Goal: Book appointment/travel/reservation

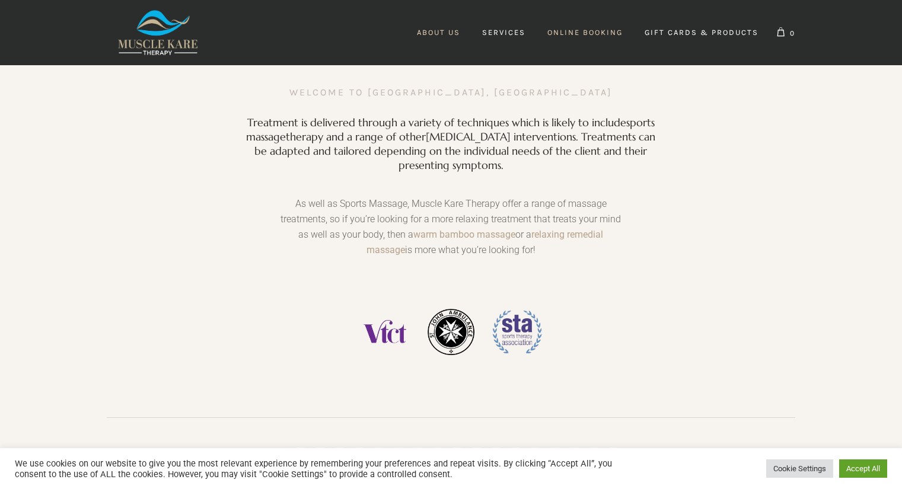
scroll to position [0, 328]
click at [510, 31] on span "Services" at bounding box center [503, 32] width 43 height 9
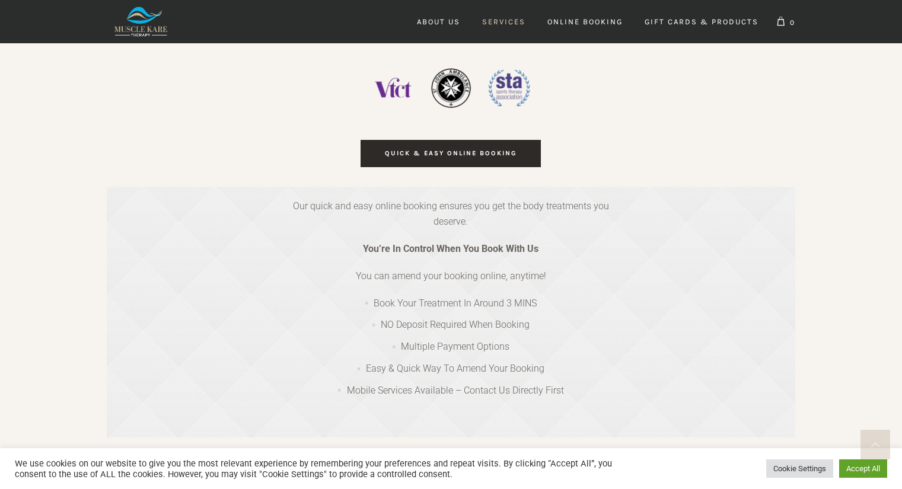
scroll to position [221, 0]
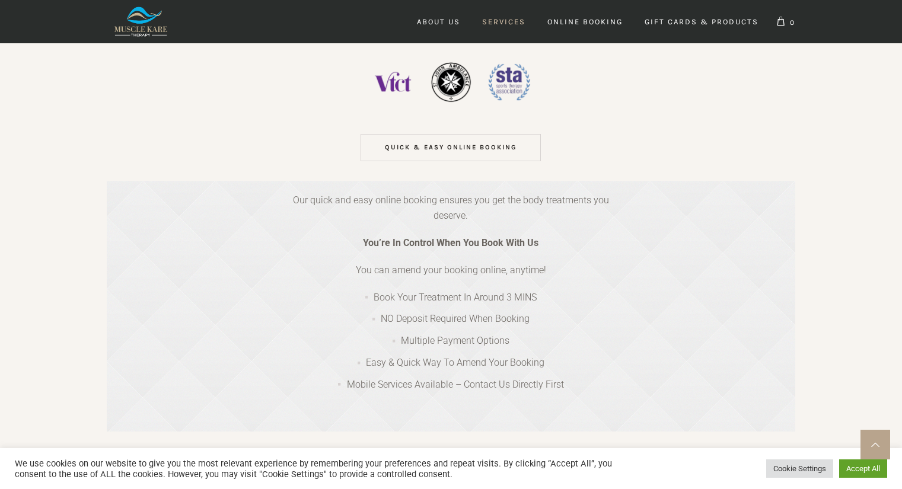
click at [471, 156] on link "QUICK & EASY ONLINE BOOKING" at bounding box center [450, 147] width 180 height 27
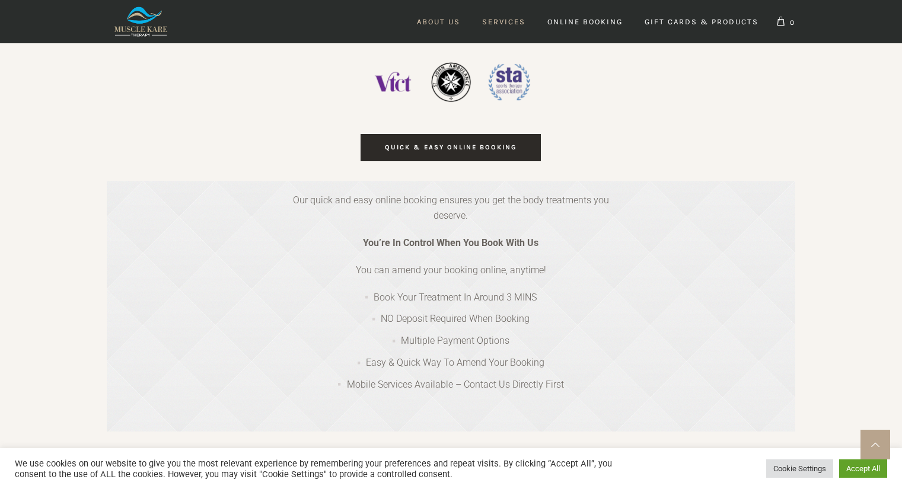
click at [440, 20] on span "About Us" at bounding box center [438, 21] width 43 height 9
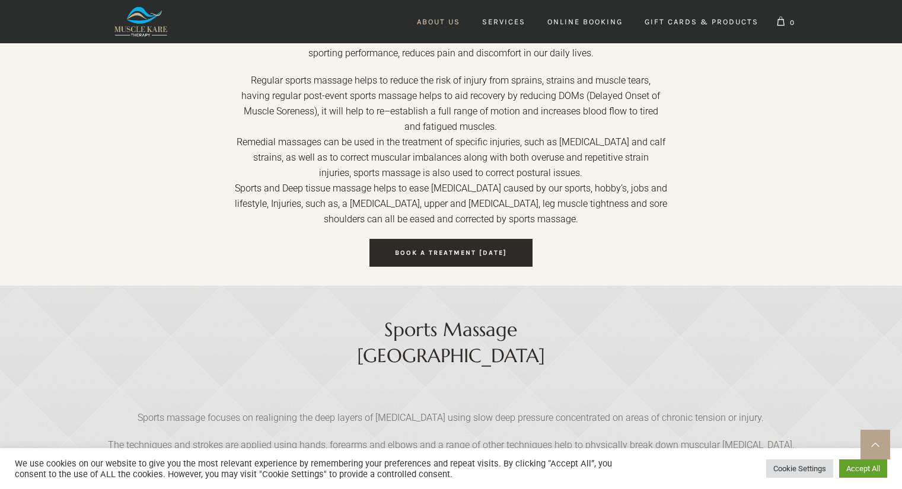
scroll to position [1392, 0]
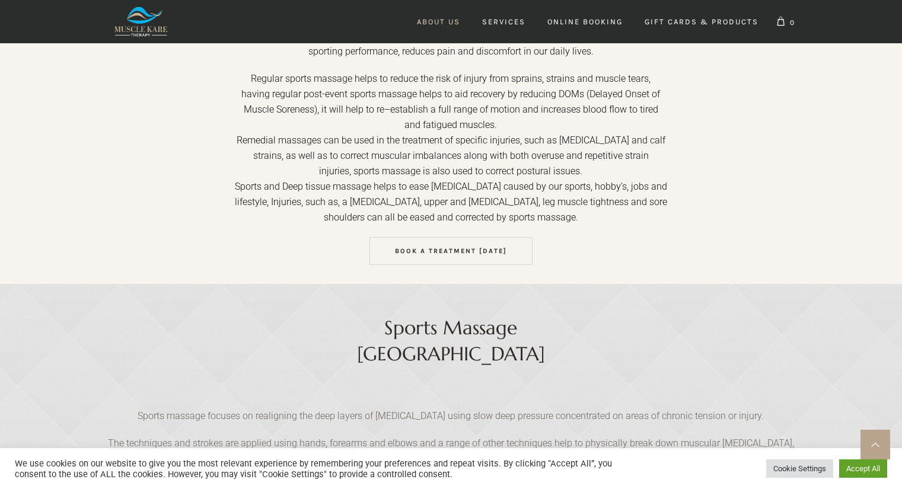
click at [422, 247] on span "Book a treatment today" at bounding box center [451, 251] width 112 height 8
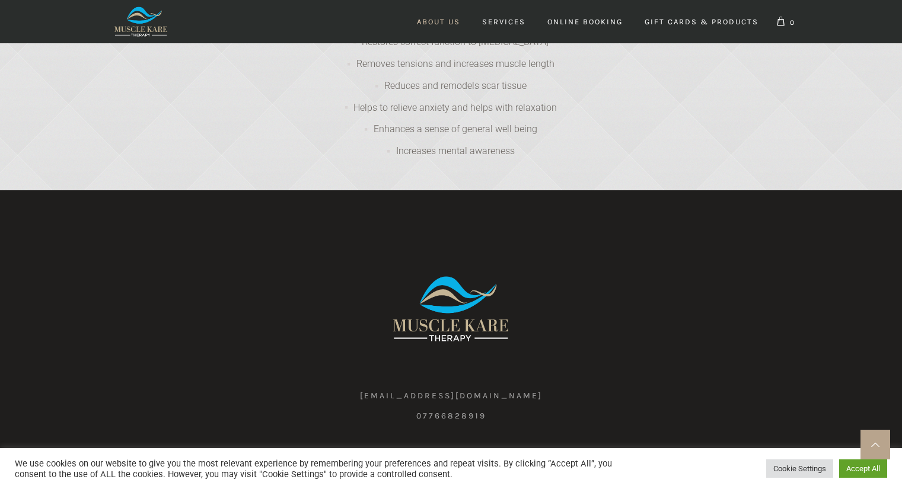
scroll to position [0, 984]
click at [507, 450] on link "Mobile Sports Massage Near Me" at bounding box center [571, 454] width 128 height 9
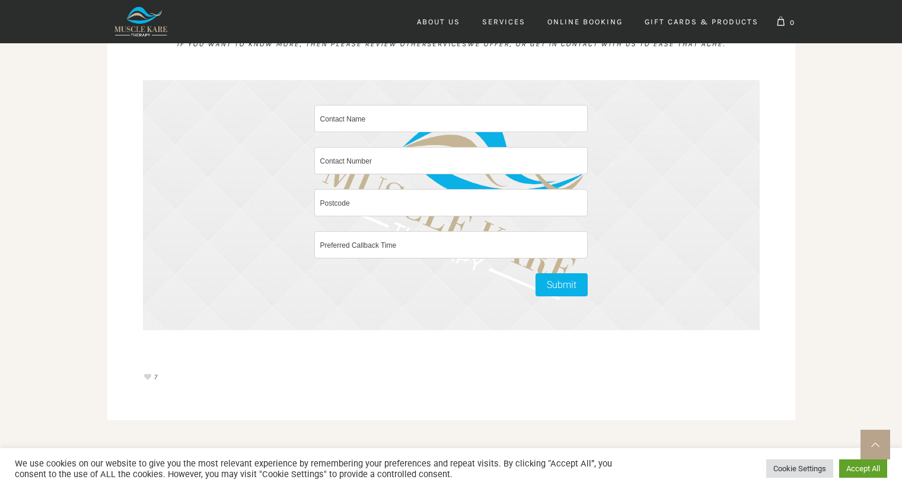
drag, startPoint x: 906, startPoint y: 36, endPoint x: 899, endPoint y: 356, distance: 319.6
click at [340, 120] on input "text" at bounding box center [451, 118] width 274 height 27
type input "**********"
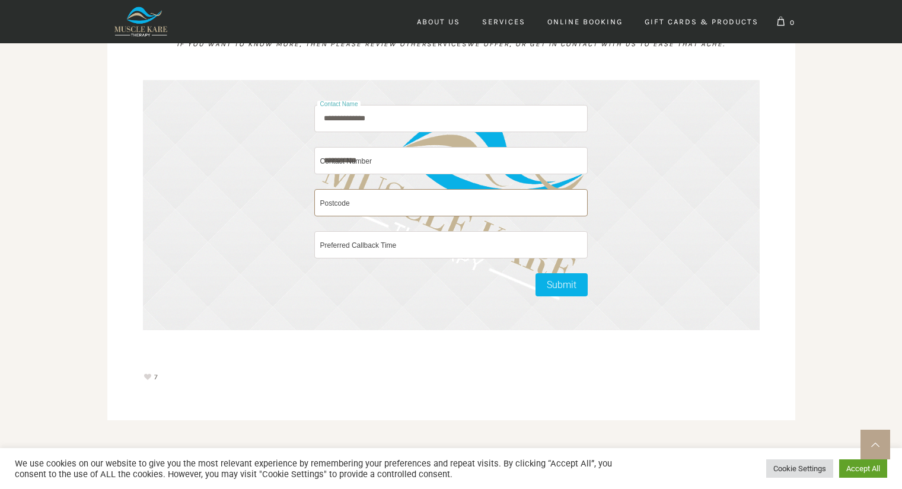
type input "********"
click at [393, 254] on input "text" at bounding box center [451, 244] width 274 height 27
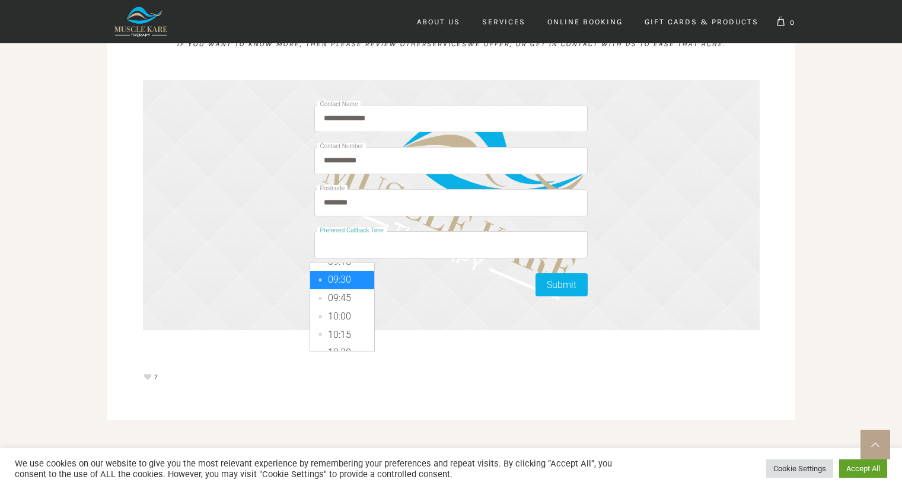
type input "*****"
click at [335, 289] on li "09:30" at bounding box center [342, 280] width 64 height 18
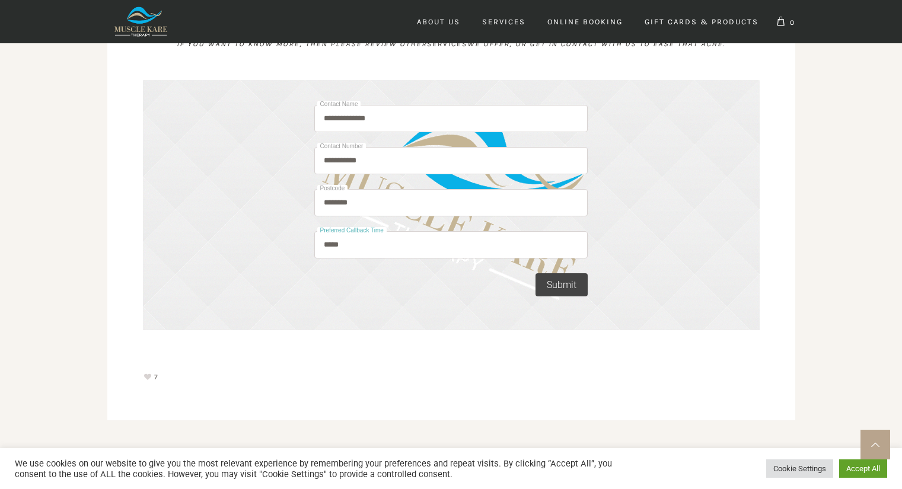
click at [560, 288] on div "Submit" at bounding box center [562, 284] width 30 height 15
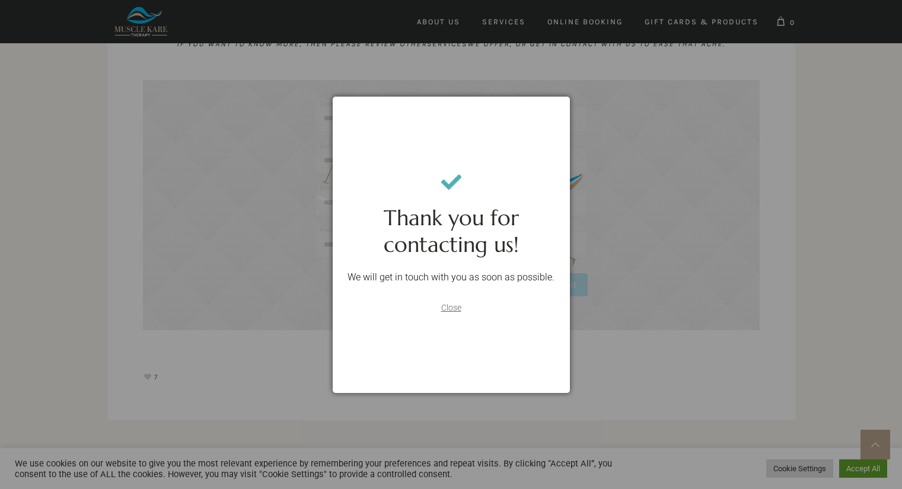
scroll to position [0, 3237]
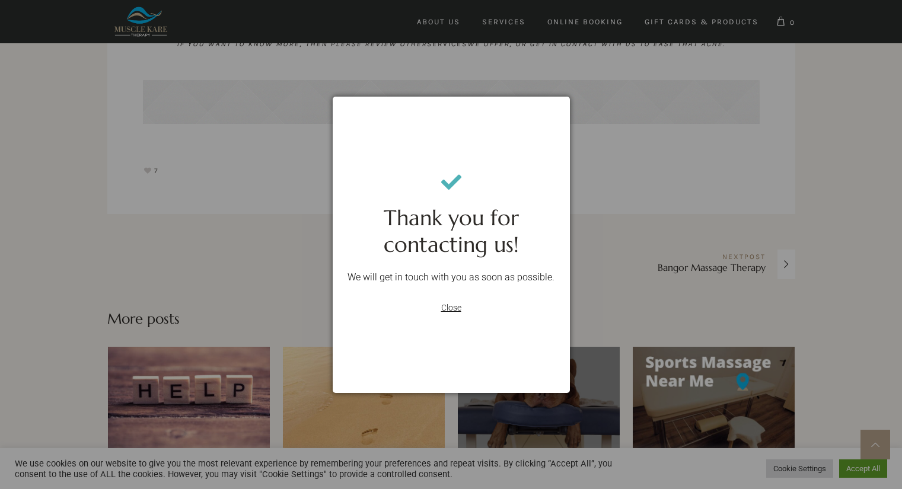
click at [446, 306] on span "Close" at bounding box center [451, 307] width 20 height 9
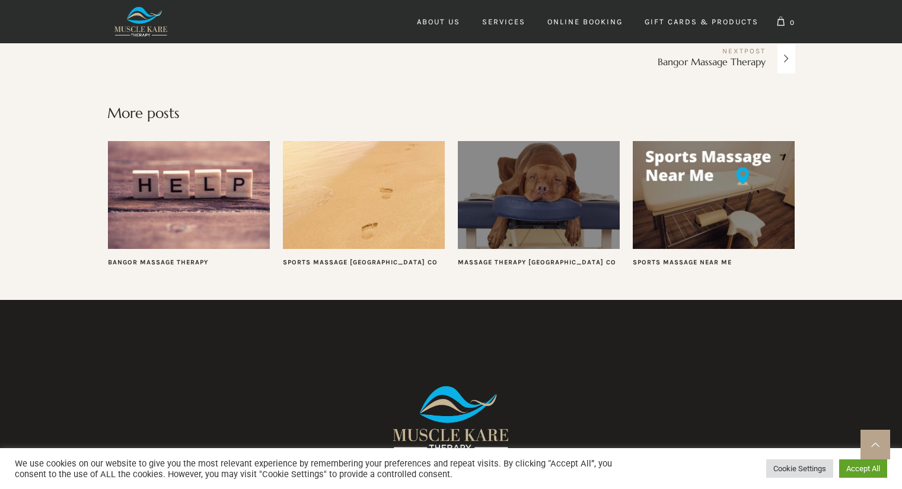
scroll to position [0, 3417]
